Goal: Complete application form: Complete application form

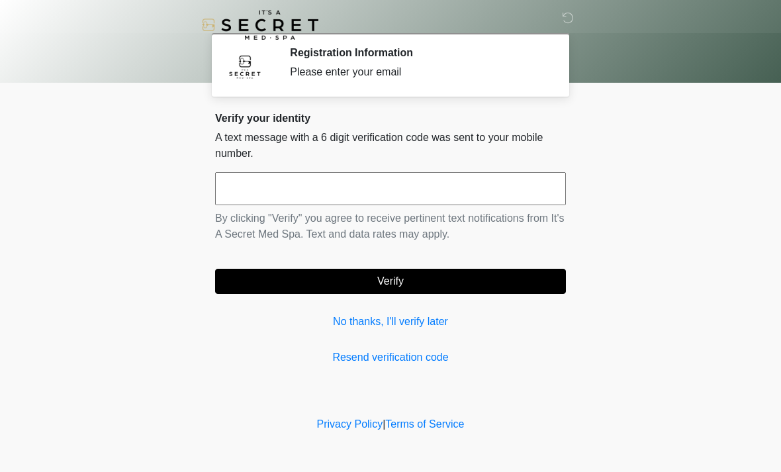
click at [445, 343] on div "Verify your identity A text message with a 6 digit verification code was sent t…" at bounding box center [390, 238] width 351 height 253
click at [445, 181] on input "text" at bounding box center [390, 188] width 351 height 33
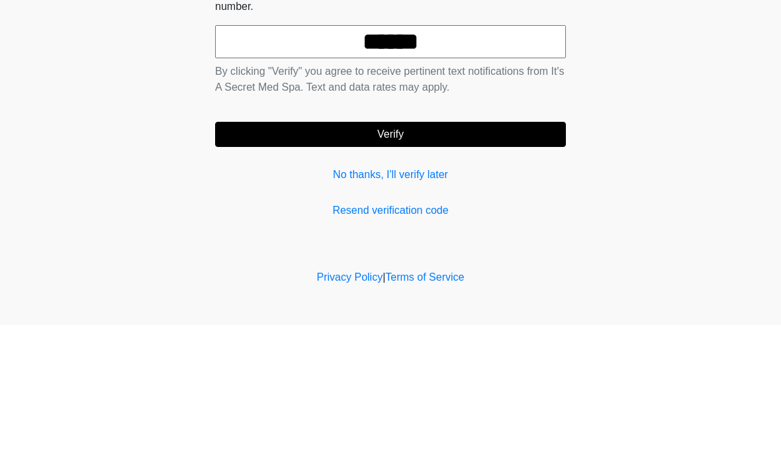
type input "******"
click at [427, 269] on button "Verify" at bounding box center [390, 281] width 351 height 25
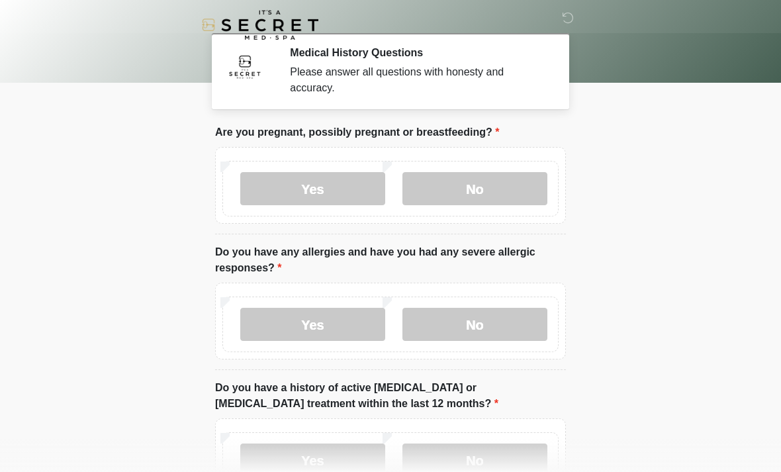
click at [497, 185] on label "No" at bounding box center [474, 188] width 145 height 33
click at [484, 321] on label "No" at bounding box center [474, 324] width 145 height 33
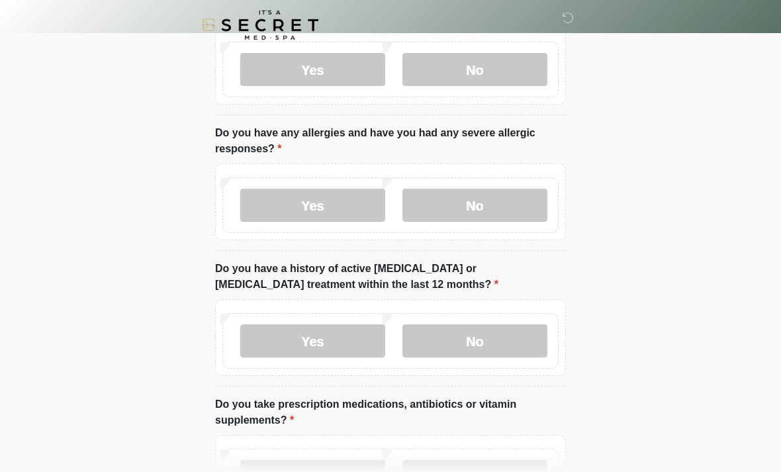
click at [482, 344] on label "No" at bounding box center [474, 340] width 145 height 33
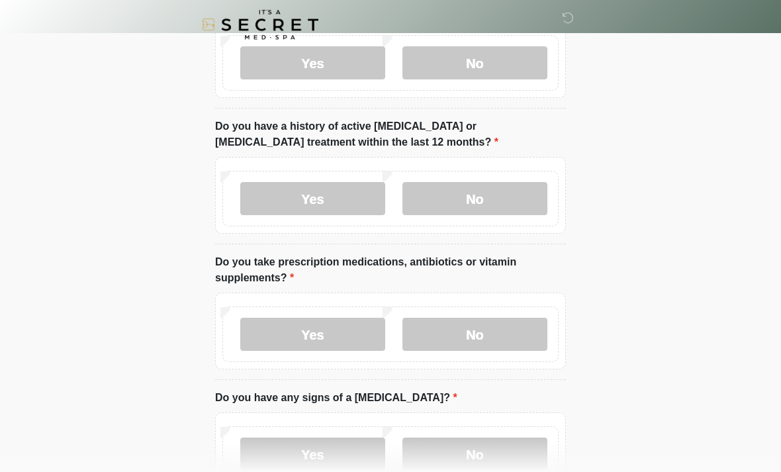
scroll to position [265, 0]
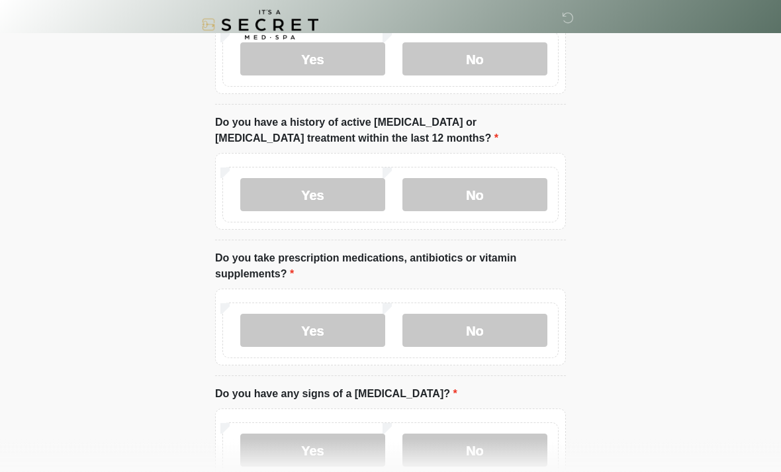
click at [355, 321] on label "Yes" at bounding box center [312, 330] width 145 height 33
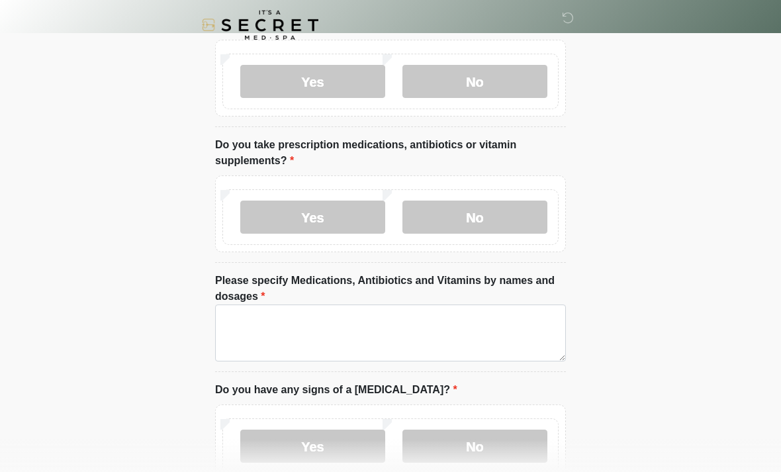
scroll to position [381, 0]
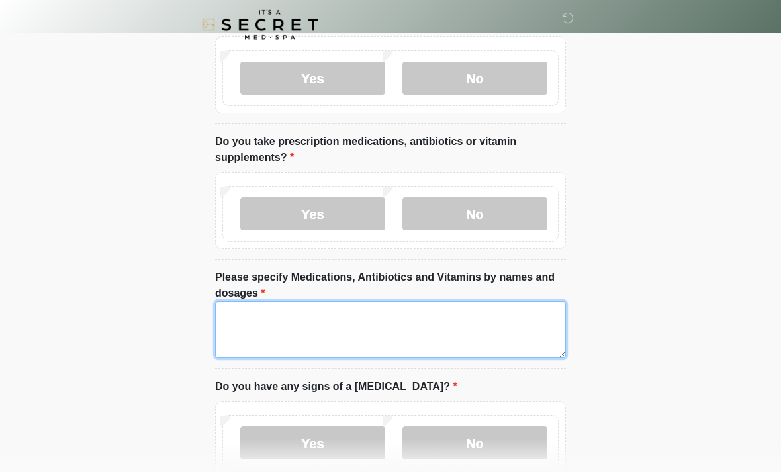
click at [441, 322] on textarea "Please specify Medications, Antibiotics and Vitamins by names and dosages" at bounding box center [390, 330] width 351 height 57
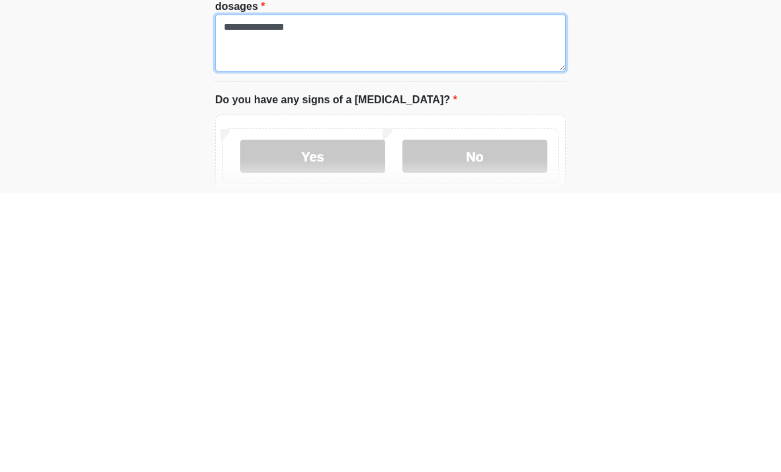
scroll to position [404, 0]
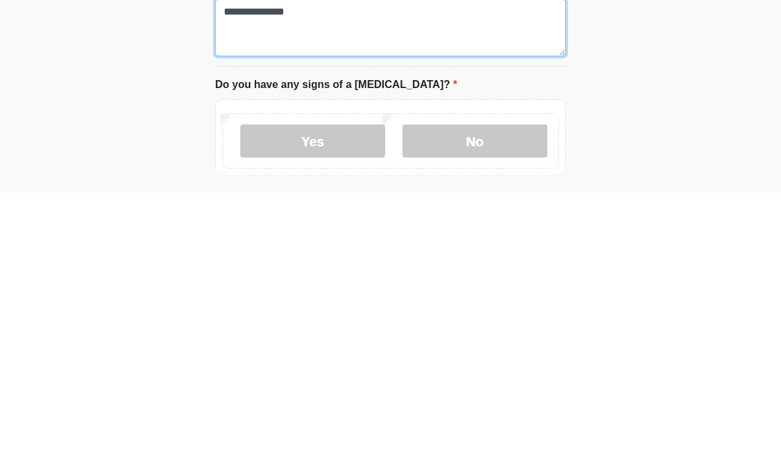
type textarea "**********"
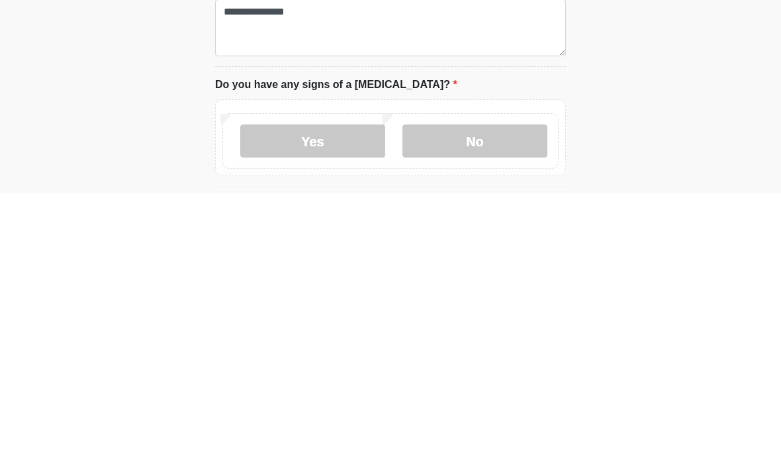
click at [484, 404] on label "No" at bounding box center [474, 420] width 145 height 33
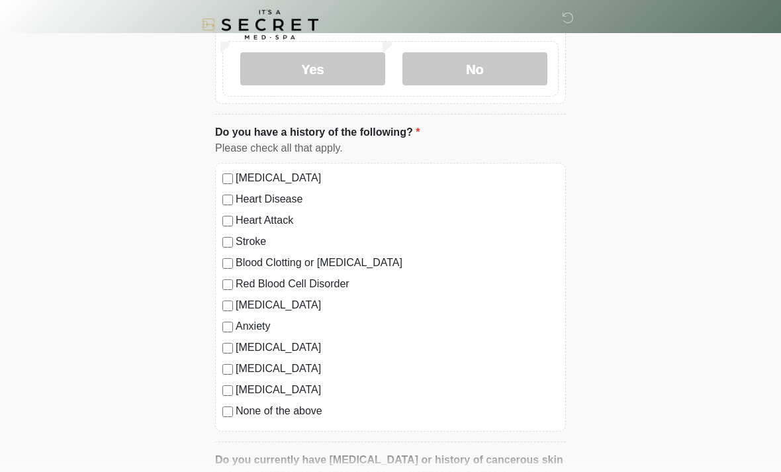
scroll to position [769, 0]
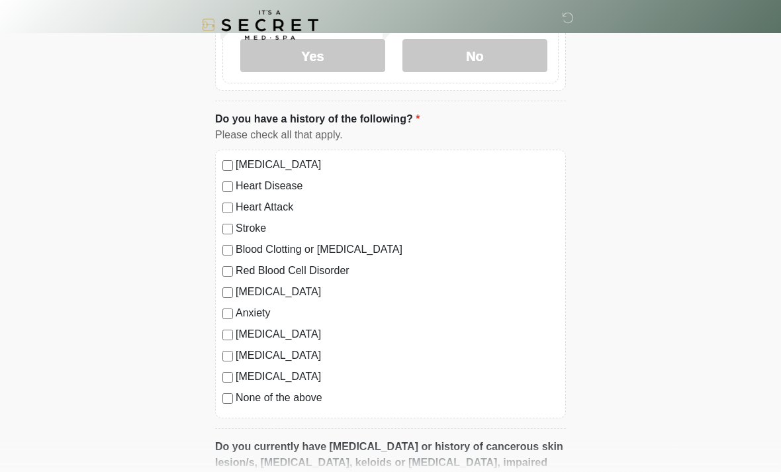
click at [261, 310] on label "Anxiety" at bounding box center [397, 313] width 323 height 16
click at [269, 288] on label "[MEDICAL_DATA]" at bounding box center [397, 292] width 323 height 16
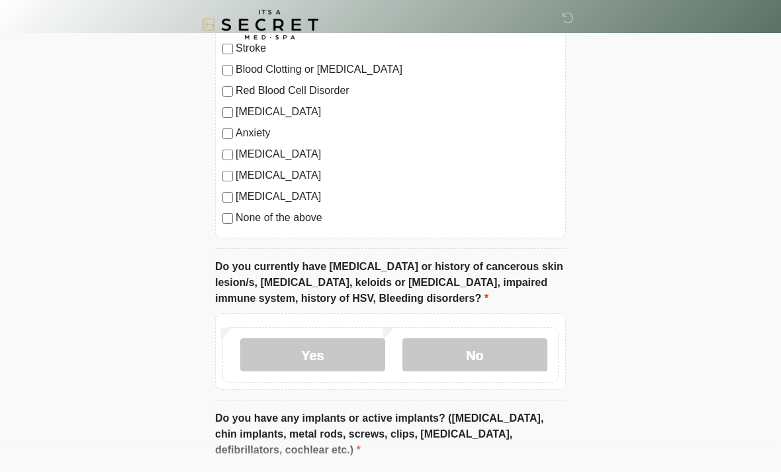
scroll to position [949, 0]
click at [495, 345] on label "No" at bounding box center [474, 354] width 145 height 33
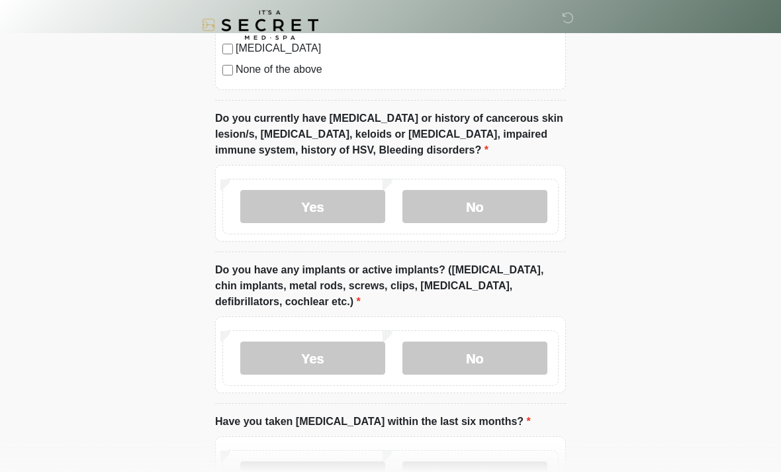
scroll to position [1102, 0]
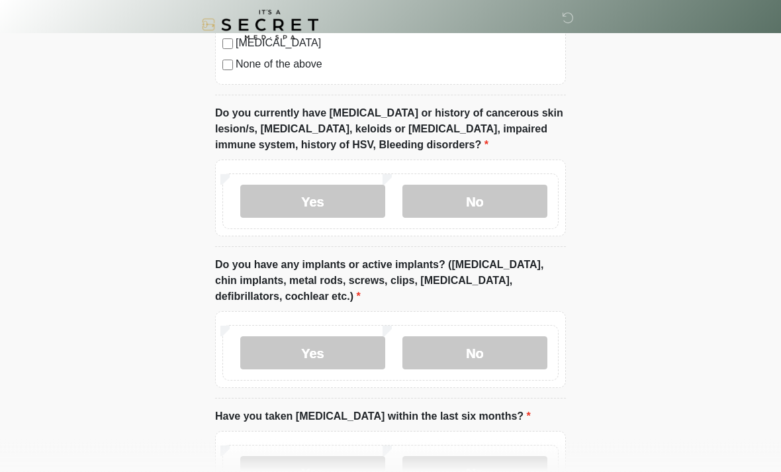
click at [496, 351] on label "No" at bounding box center [474, 353] width 145 height 33
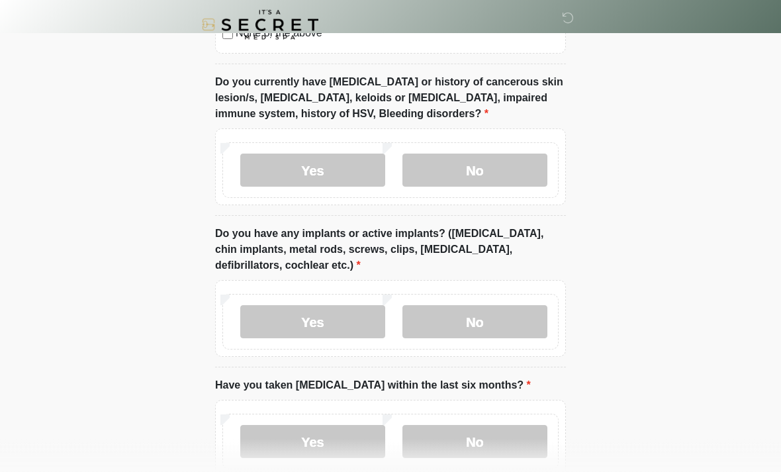
scroll to position [1210, 0]
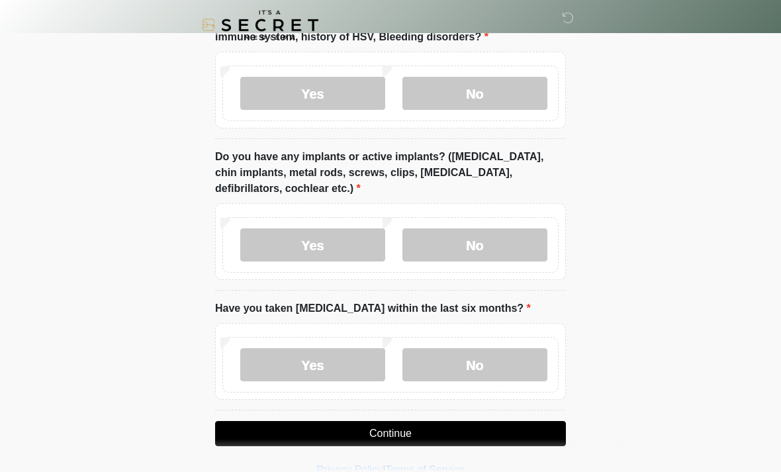
click at [507, 363] on label "No" at bounding box center [474, 364] width 145 height 33
click at [511, 427] on button "Continue" at bounding box center [390, 433] width 351 height 25
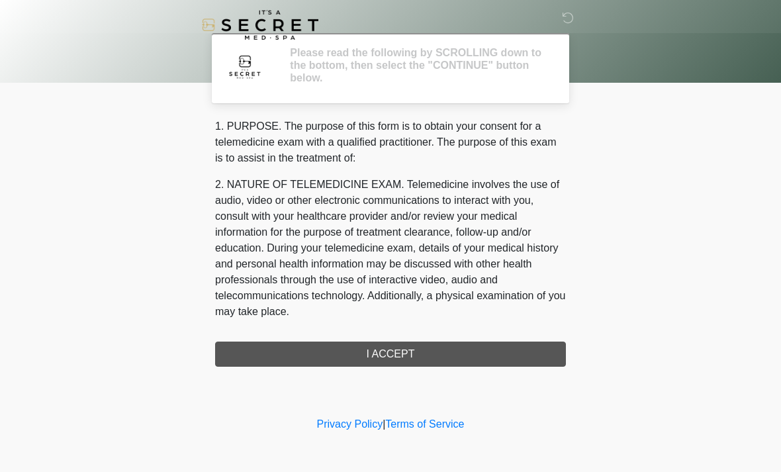
scroll to position [0, 0]
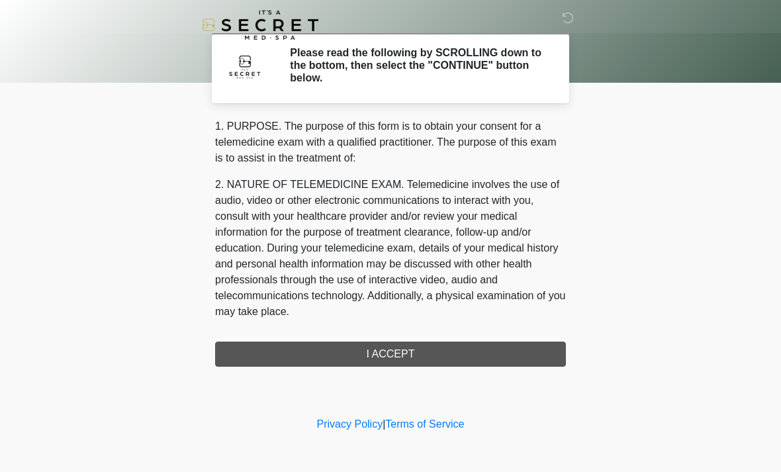
click at [463, 359] on div "1. PURPOSE. The purpose of this form is to obtain your consent for a telemedici…" at bounding box center [390, 242] width 351 height 248
click at [463, 352] on div "1. PURPOSE. The purpose of this form is to obtain your consent for a telemedici…" at bounding box center [390, 242] width 351 height 248
click at [400, 349] on div "1. PURPOSE. The purpose of this form is to obtain your consent for a telemedici…" at bounding box center [390, 242] width 351 height 248
click at [408, 346] on div "1. PURPOSE. The purpose of this form is to obtain your consent for a telemedici…" at bounding box center [390, 242] width 351 height 248
click at [413, 353] on div "1. PURPOSE. The purpose of this form is to obtain your consent for a telemedici…" at bounding box center [390, 242] width 351 height 248
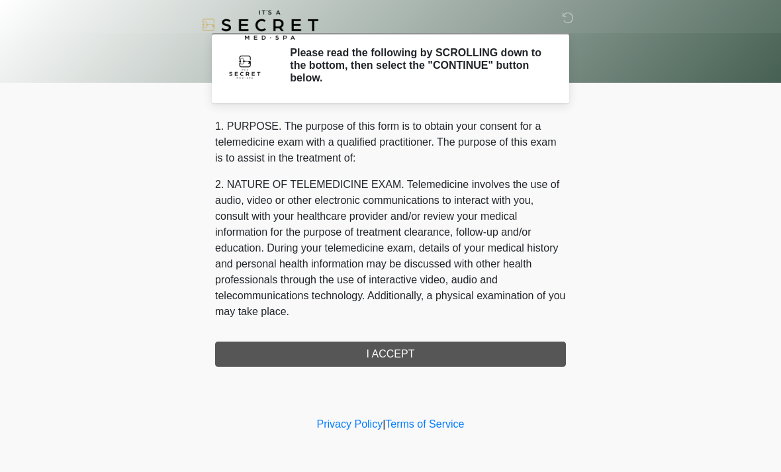
click at [421, 359] on div "1. PURPOSE. The purpose of this form is to obtain your consent for a telemedici…" at bounding box center [390, 242] width 351 height 248
click at [424, 351] on div "1. PURPOSE. The purpose of this form is to obtain your consent for a telemedici…" at bounding box center [390, 242] width 351 height 248
click at [423, 351] on div "1. PURPOSE. The purpose of this form is to obtain your consent for a telemedici…" at bounding box center [390, 242] width 351 height 248
click at [423, 346] on div "1. PURPOSE. The purpose of this form is to obtain your consent for a telemedici…" at bounding box center [390, 242] width 351 height 248
click at [423, 345] on div "1. PURPOSE. The purpose of this form is to obtain your consent for a telemedici…" at bounding box center [390, 242] width 351 height 248
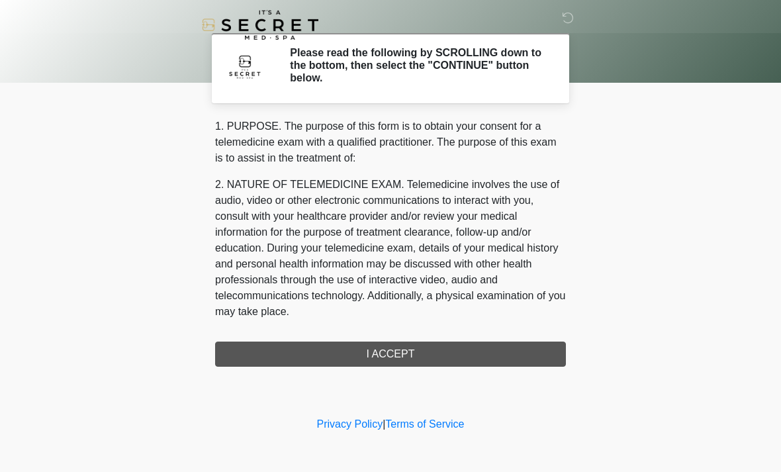
click at [425, 345] on div "1. PURPOSE. The purpose of this form is to obtain your consent for a telemedici…" at bounding box center [390, 242] width 351 height 248
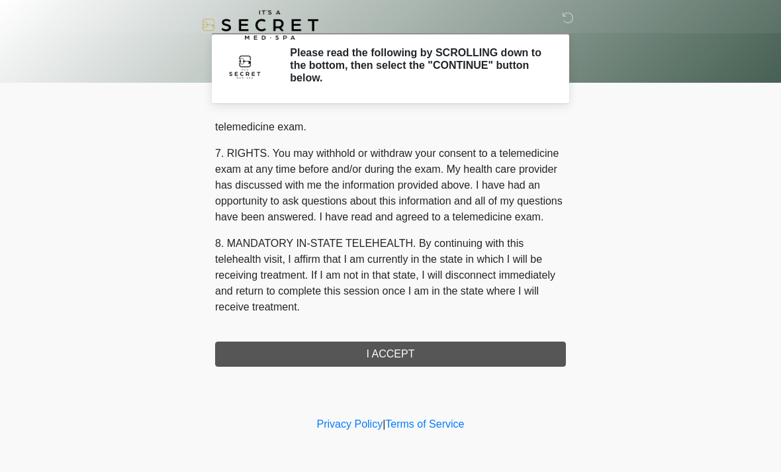
scroll to position [560, 0]
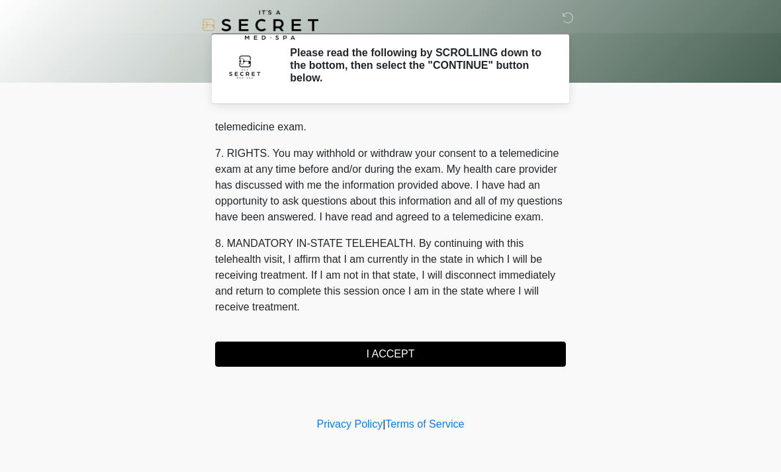
click at [435, 356] on button "I ACCEPT" at bounding box center [390, 353] width 351 height 25
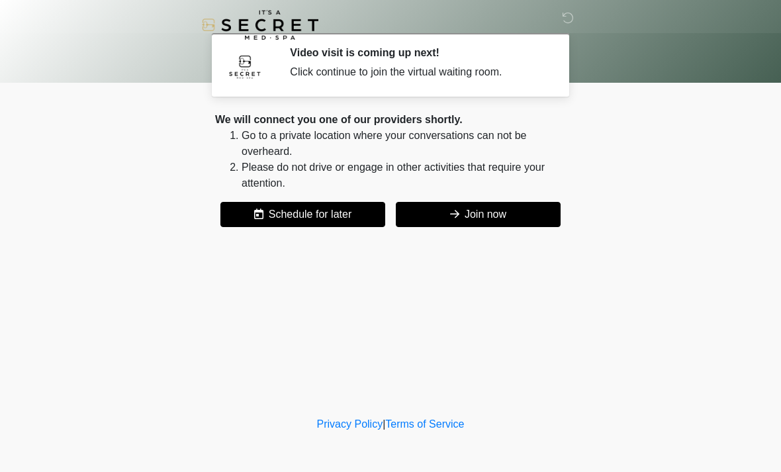
click at [514, 210] on button "Join now" at bounding box center [478, 214] width 165 height 25
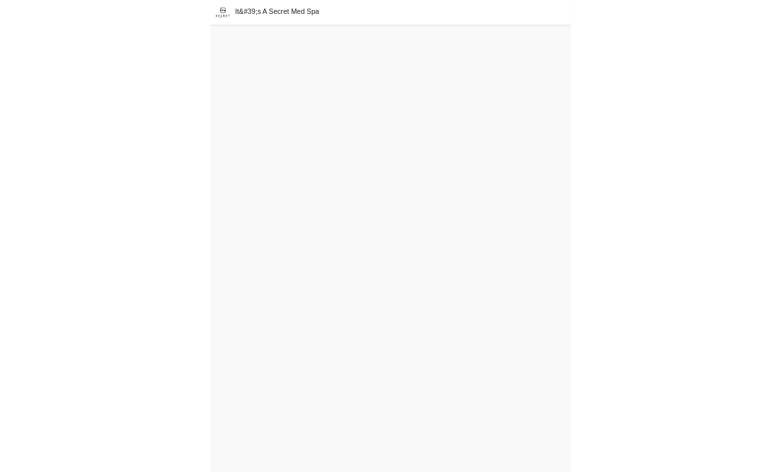
scroll to position [4, 0]
